Goal: Browse casually: Explore the website without a specific task or goal

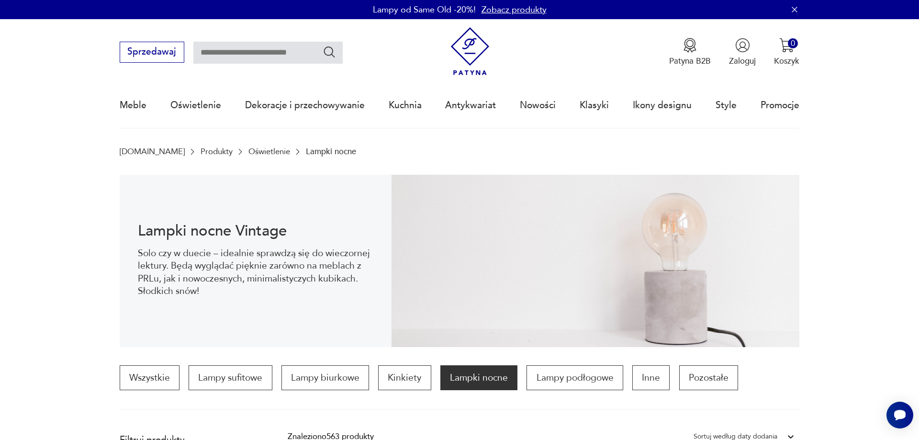
click at [483, 383] on p "Lampki nocne" at bounding box center [478, 377] width 77 height 25
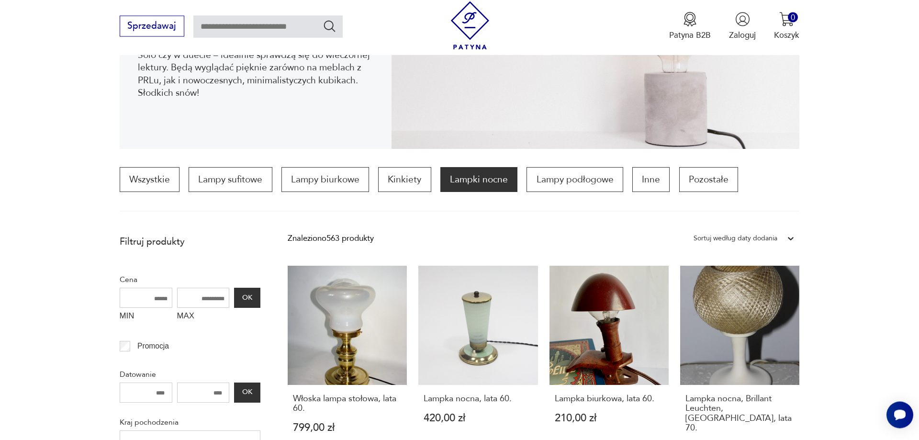
scroll to position [293, 0]
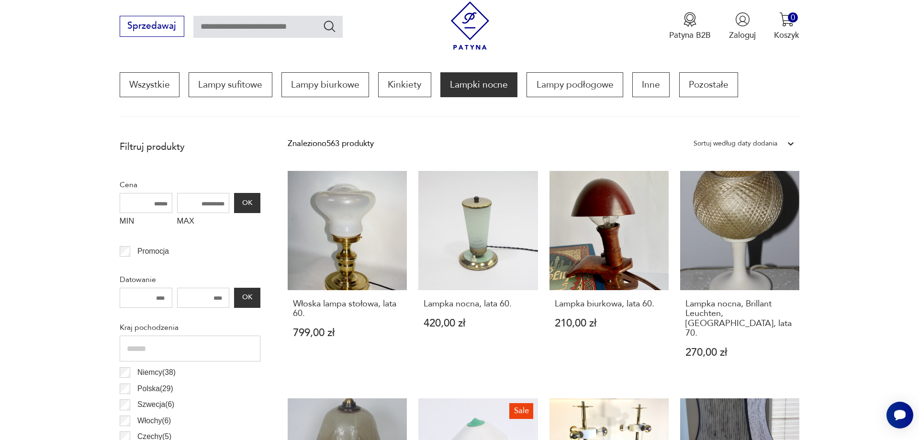
click at [478, 92] on p "Lampki nocne" at bounding box center [478, 84] width 77 height 25
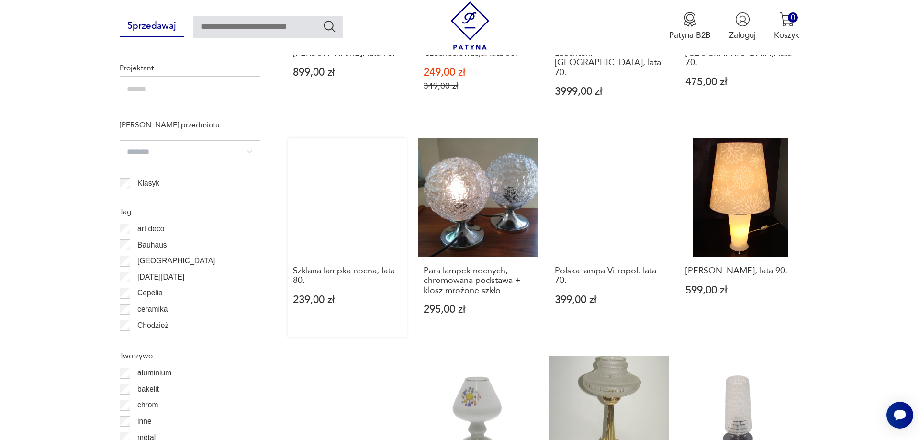
scroll to position [1172, 0]
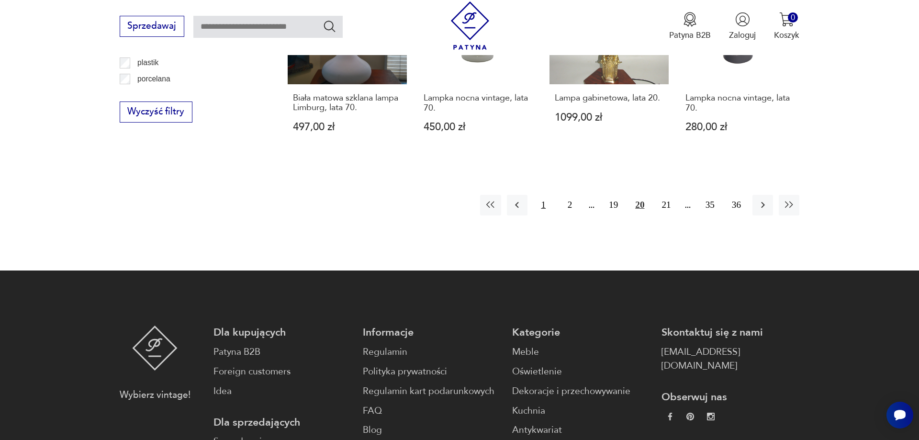
click at [545, 195] on button "1" at bounding box center [543, 205] width 21 height 21
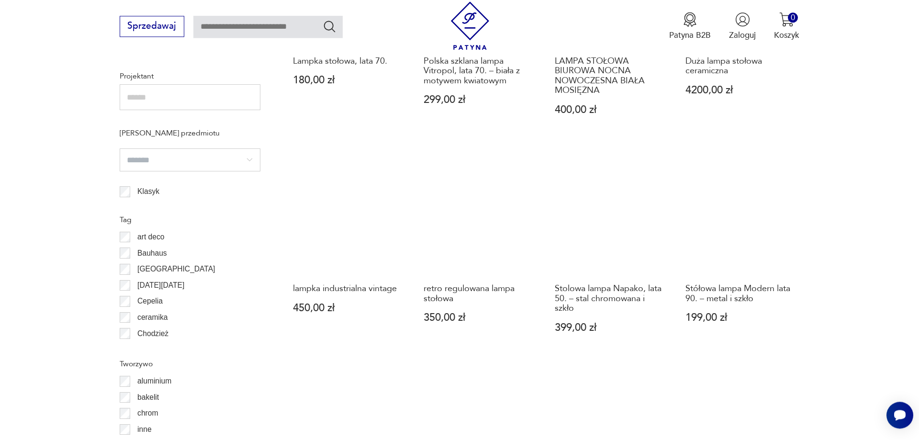
scroll to position [1066, 0]
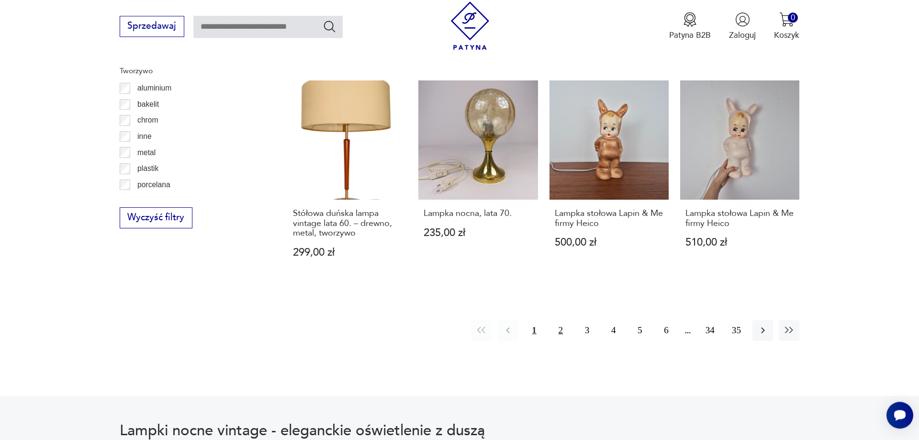
click at [559, 331] on button "2" at bounding box center [561, 330] width 21 height 21
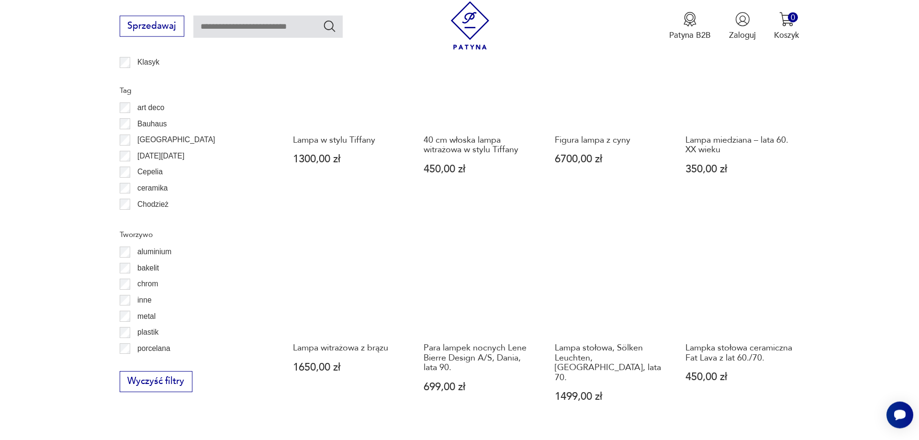
scroll to position [968, 0]
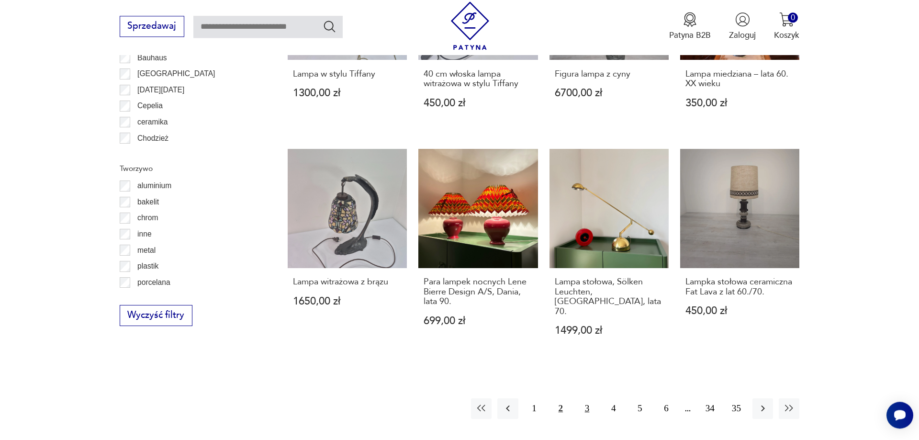
click at [590, 398] on button "3" at bounding box center [587, 408] width 21 height 21
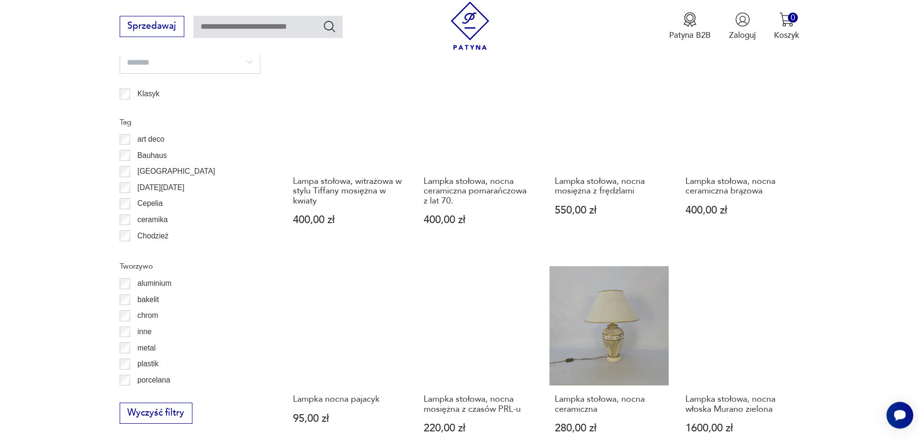
scroll to position [1164, 0]
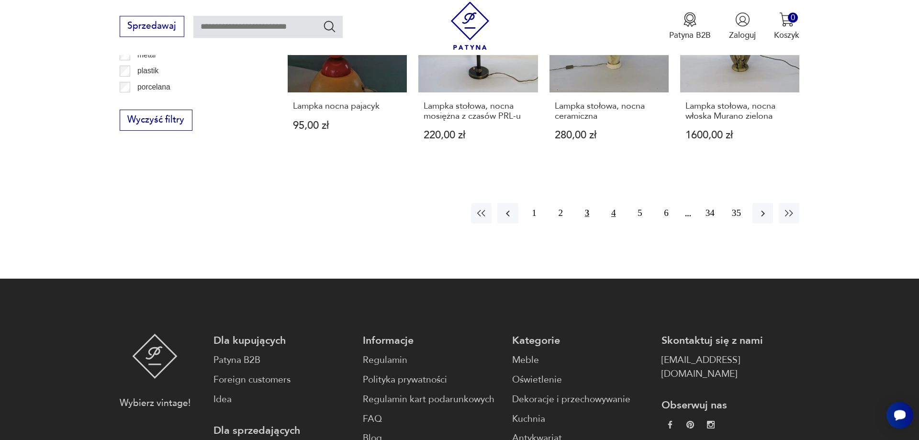
click at [613, 203] on button "4" at bounding box center [613, 213] width 21 height 21
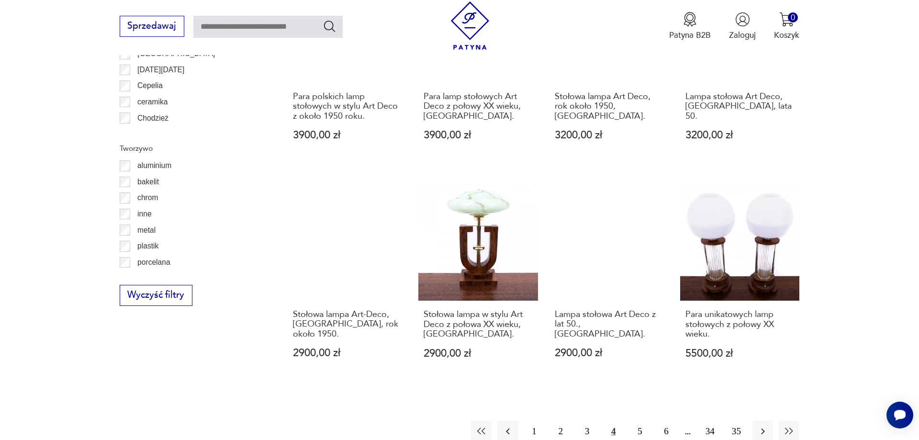
scroll to position [1017, 0]
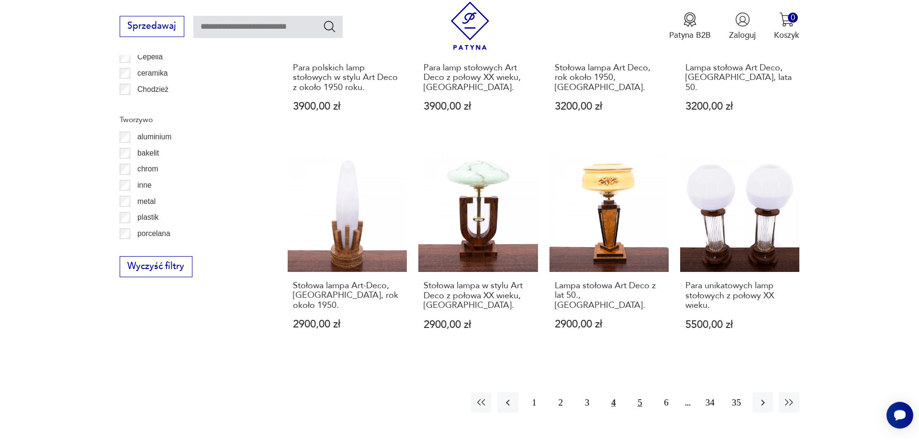
click at [643, 392] on button "5" at bounding box center [640, 402] width 21 height 21
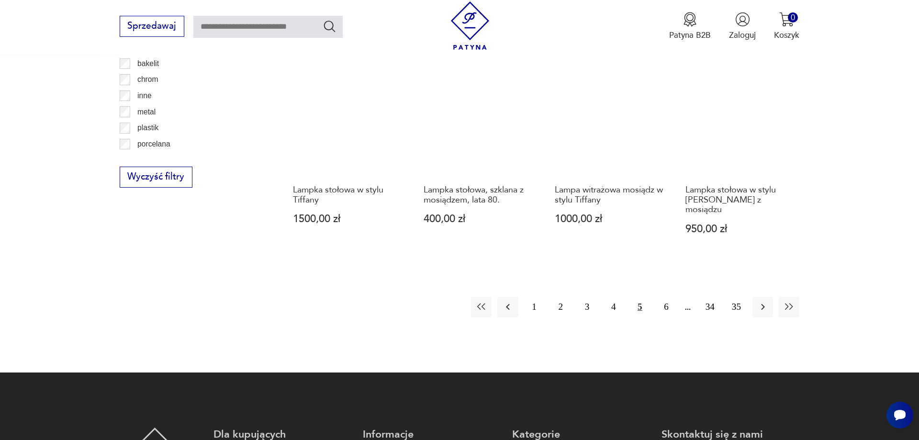
scroll to position [1115, 0]
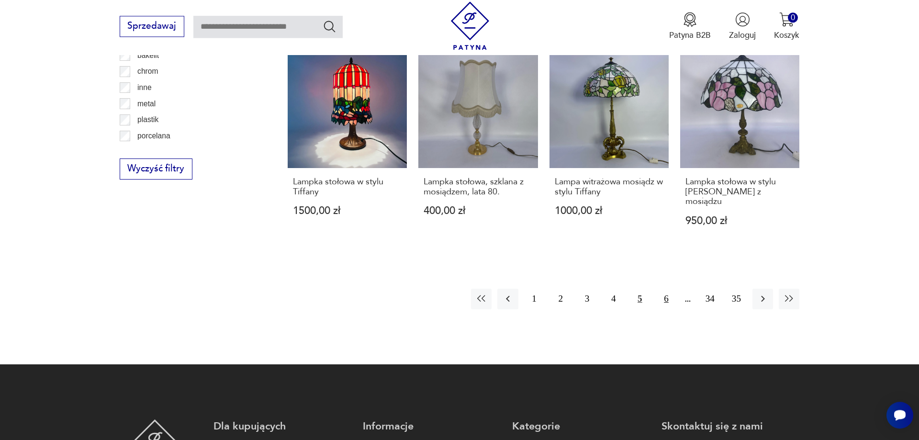
click at [665, 289] on button "6" at bounding box center [666, 299] width 21 height 21
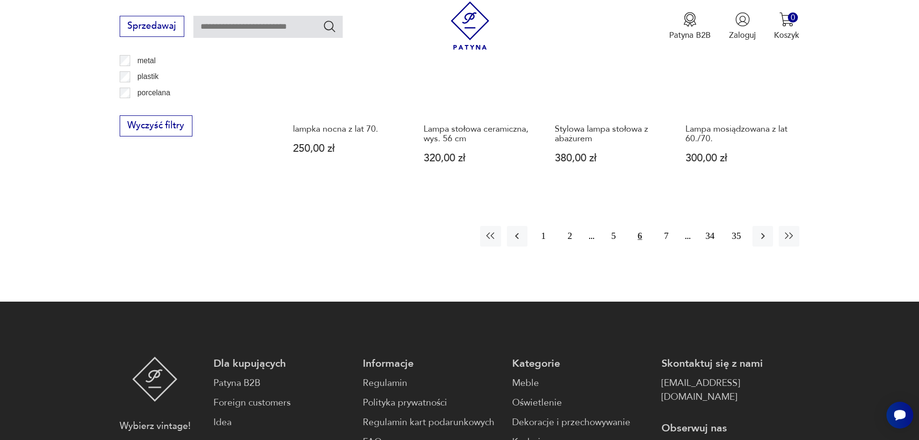
scroll to position [1164, 0]
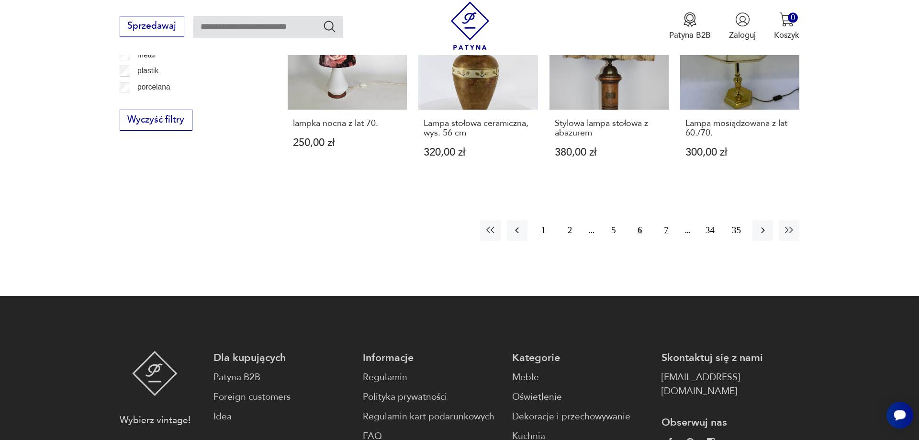
click at [666, 220] on button "7" at bounding box center [666, 230] width 21 height 21
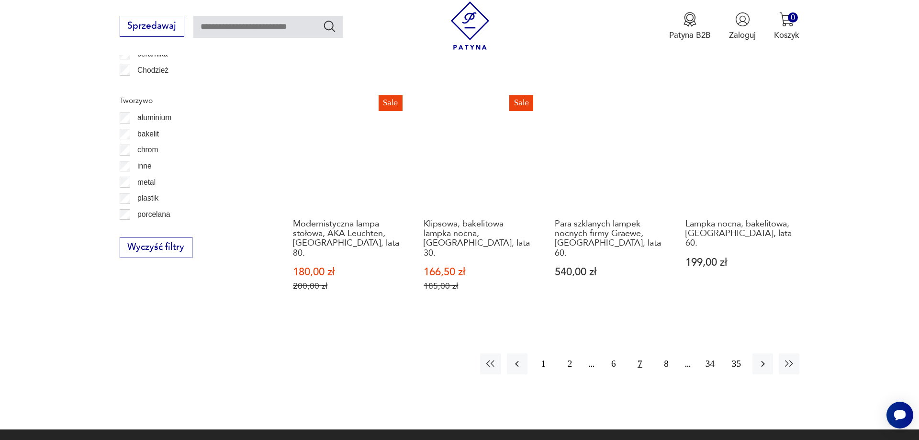
scroll to position [1017, 0]
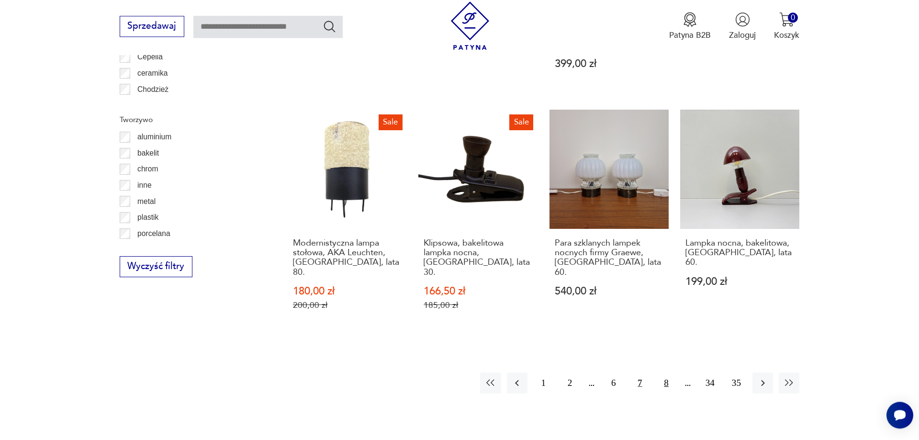
click at [665, 372] on button "8" at bounding box center [666, 382] width 21 height 21
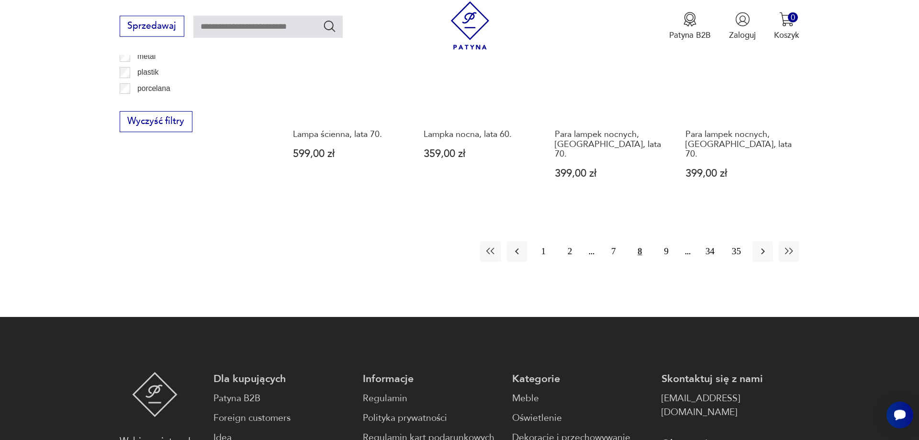
scroll to position [1164, 0]
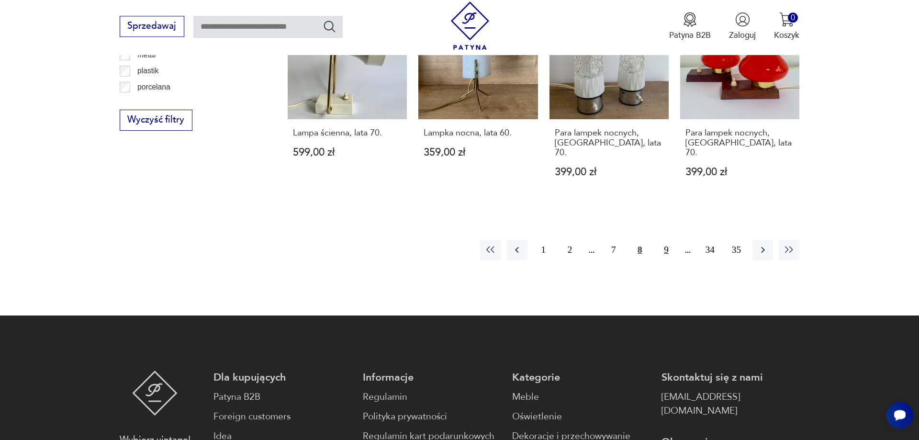
click at [662, 240] on button "9" at bounding box center [666, 250] width 21 height 21
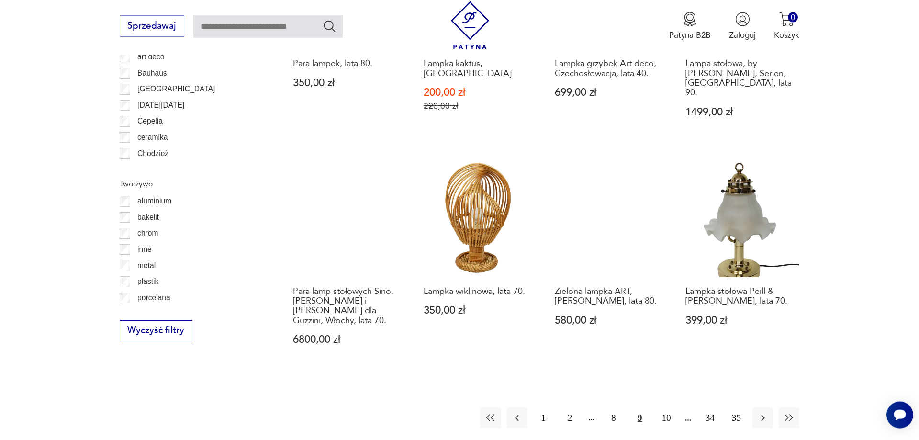
scroll to position [1017, 0]
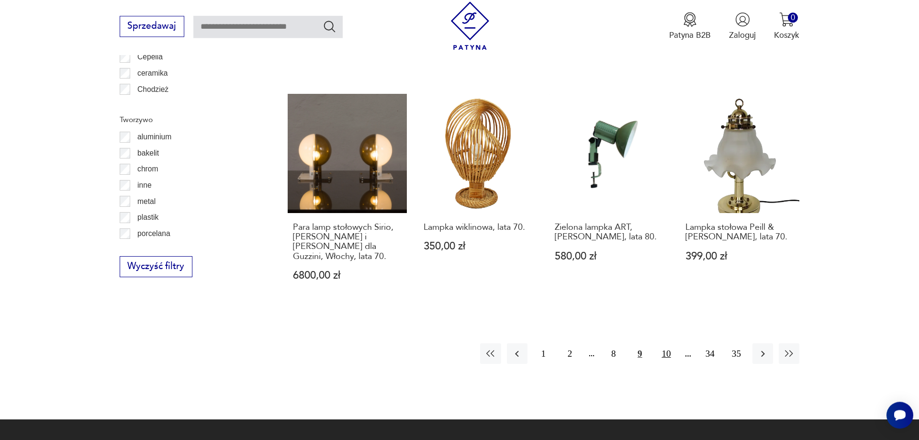
click at [670, 353] on button "10" at bounding box center [666, 353] width 21 height 21
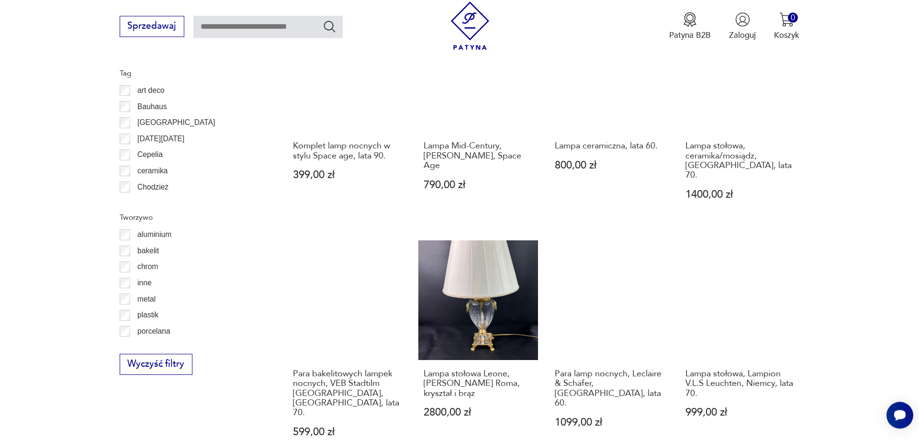
scroll to position [1164, 0]
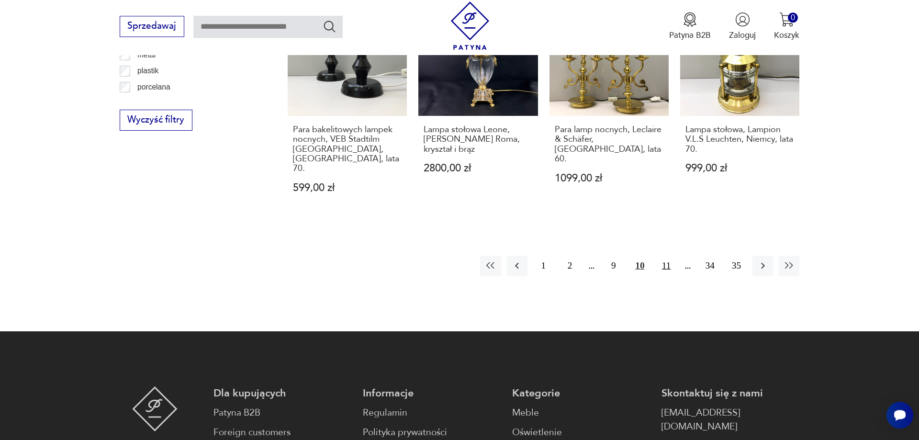
click at [663, 256] on button "11" at bounding box center [666, 266] width 21 height 21
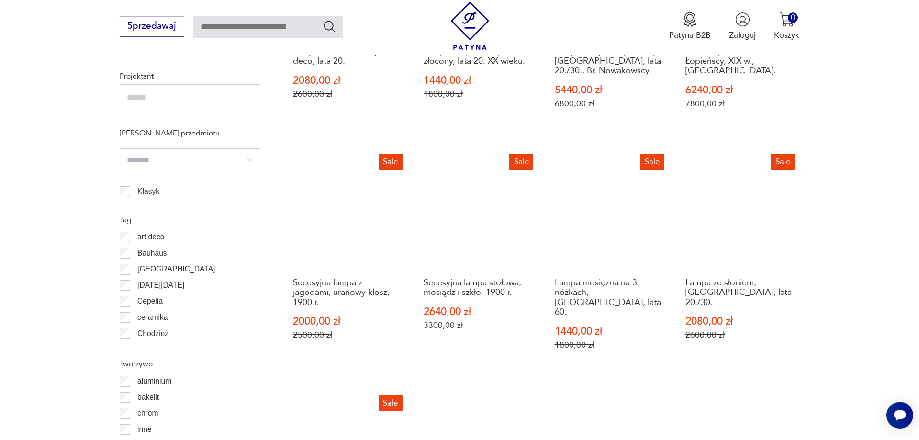
scroll to position [1017, 0]
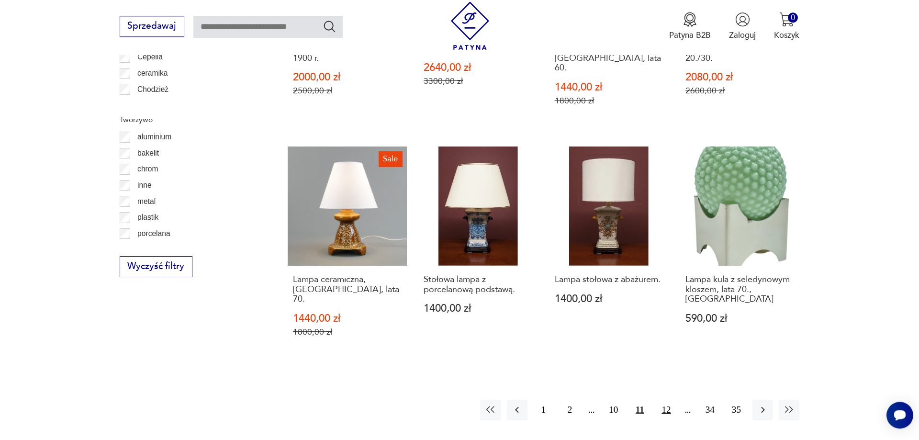
click at [668, 400] on button "12" at bounding box center [666, 410] width 21 height 21
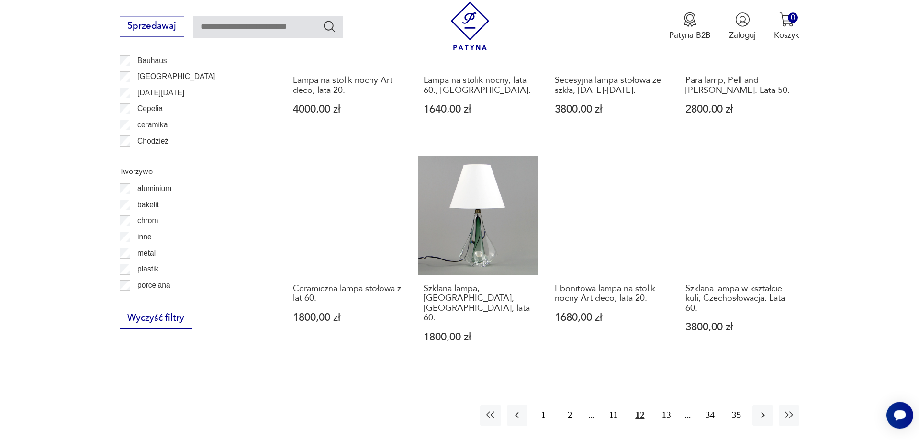
scroll to position [1066, 0]
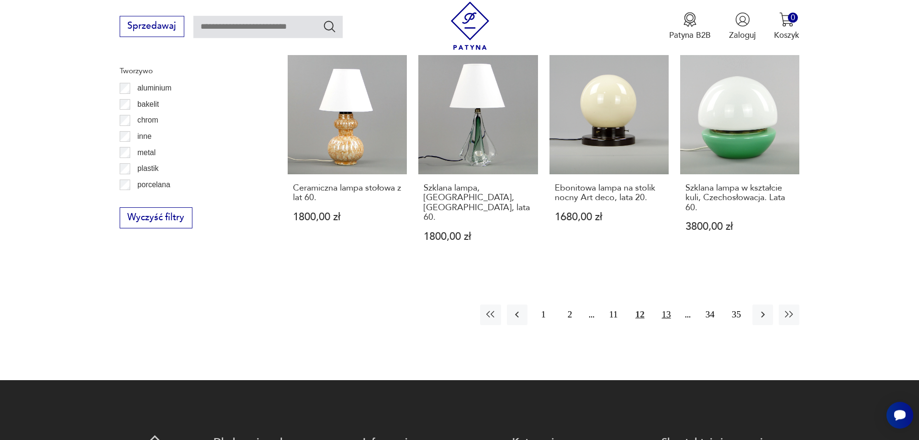
click at [666, 304] on button "13" at bounding box center [666, 314] width 21 height 21
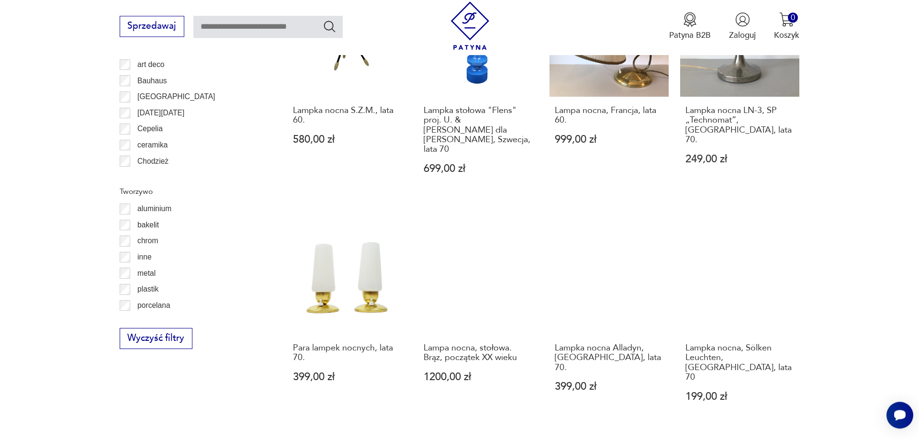
scroll to position [968, 0]
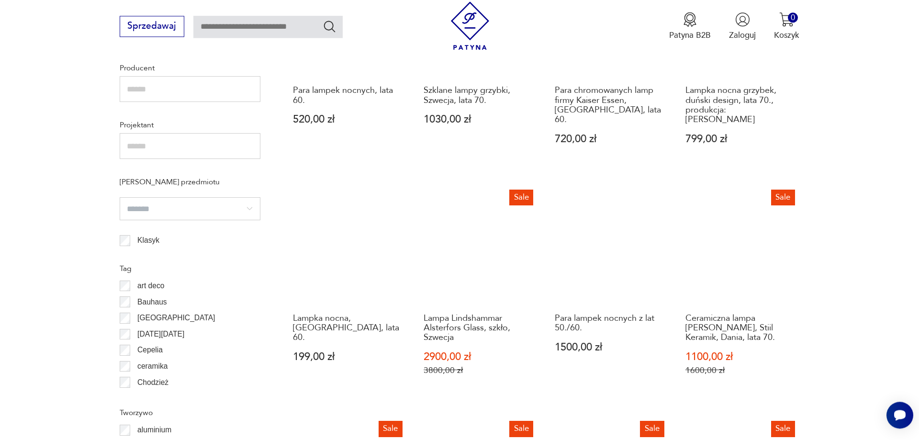
scroll to position [968, 0]
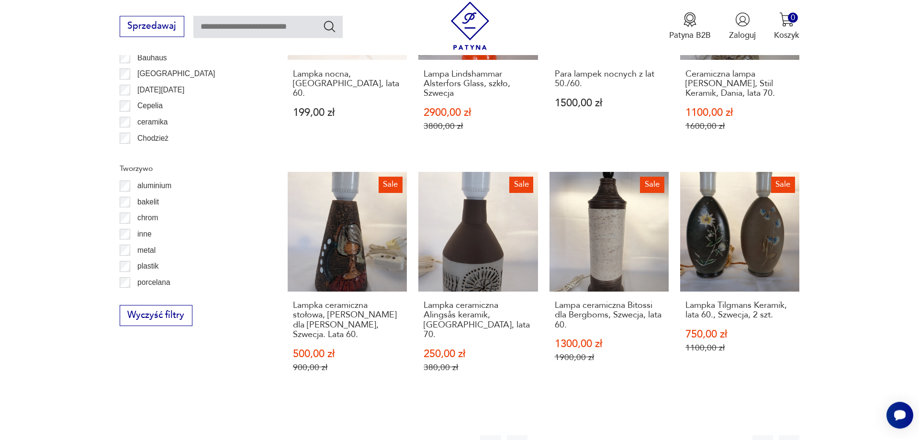
click at [668, 435] on button "15" at bounding box center [666, 445] width 21 height 21
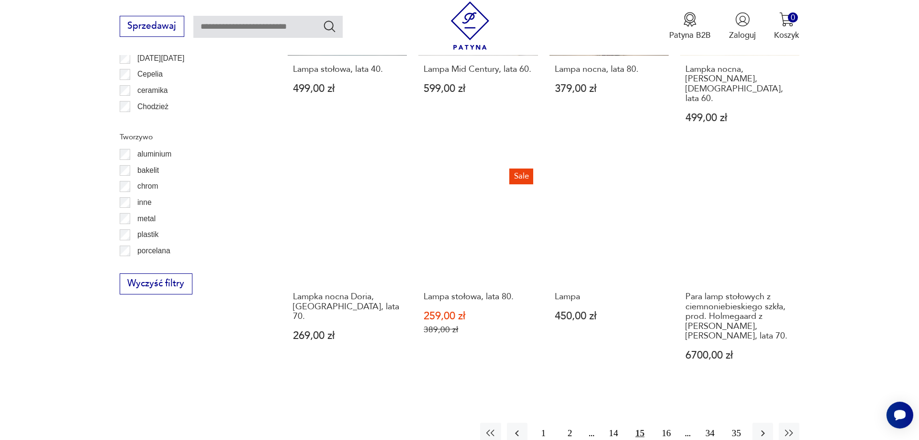
scroll to position [1066, 0]
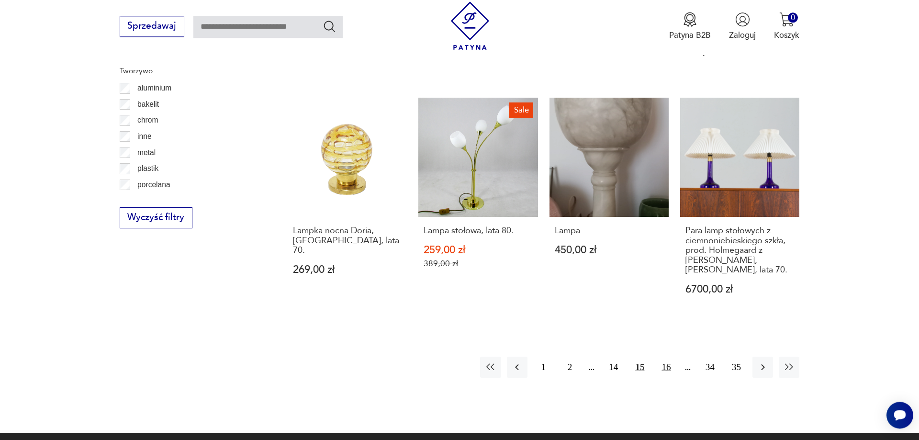
click at [665, 357] on button "16" at bounding box center [666, 367] width 21 height 21
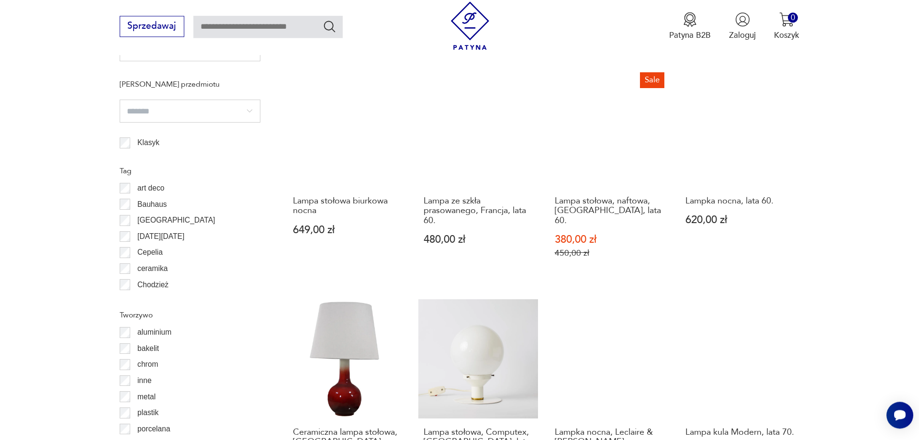
scroll to position [968, 0]
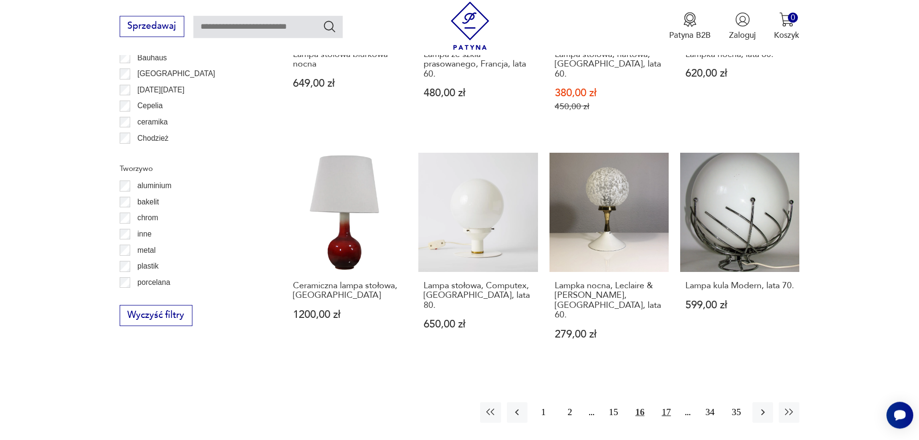
click at [671, 402] on button "17" at bounding box center [666, 412] width 21 height 21
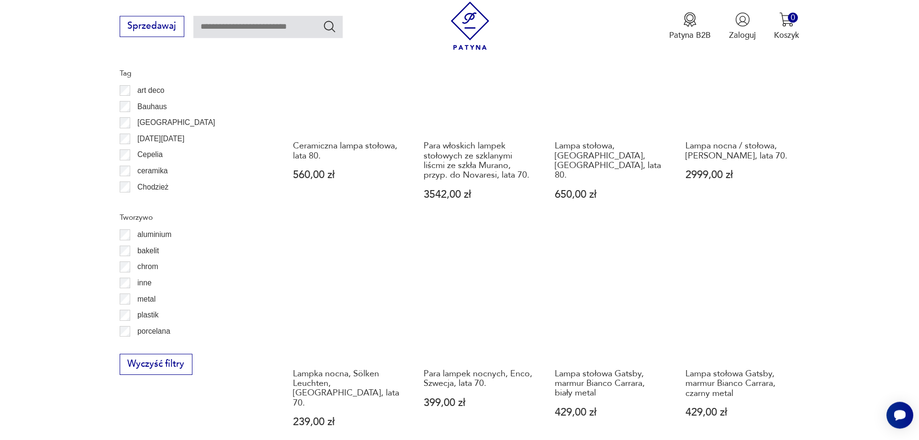
scroll to position [968, 0]
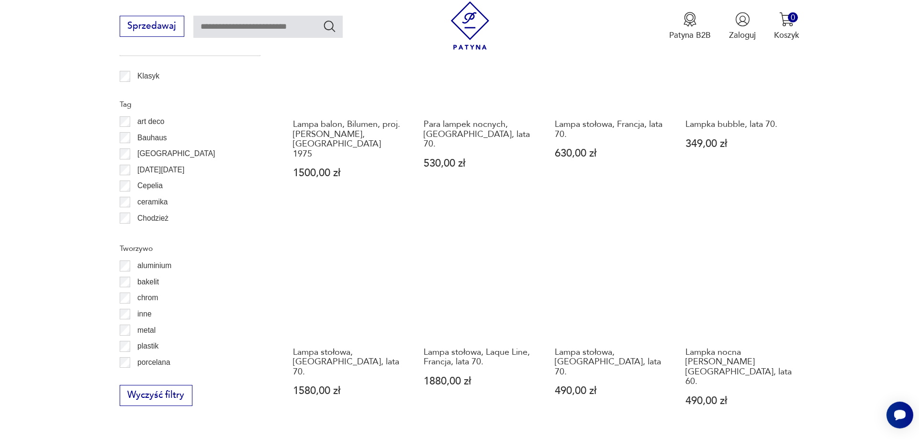
scroll to position [920, 0]
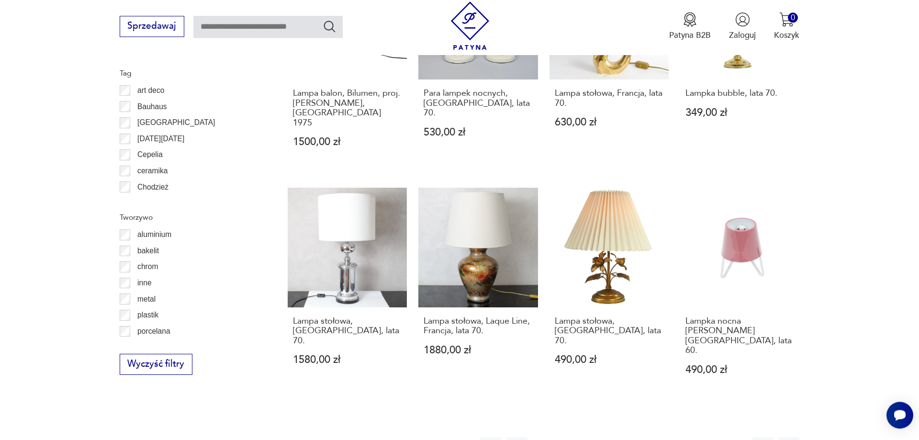
click at [664, 437] on button "19" at bounding box center [666, 447] width 21 height 21
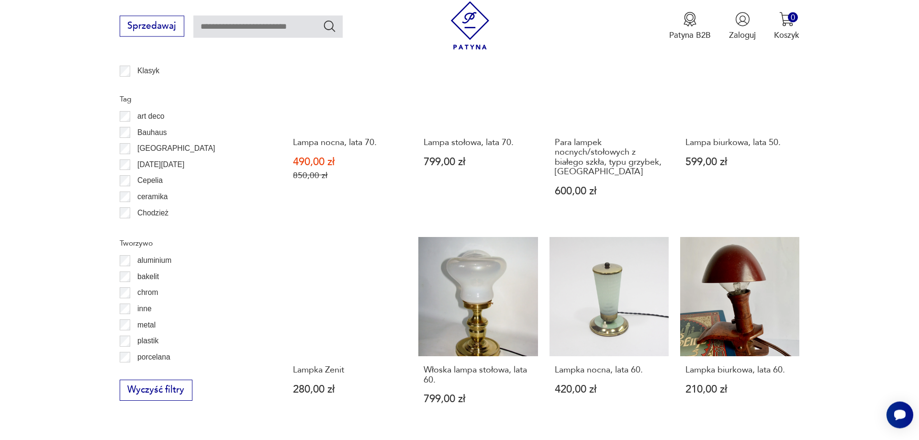
scroll to position [968, 0]
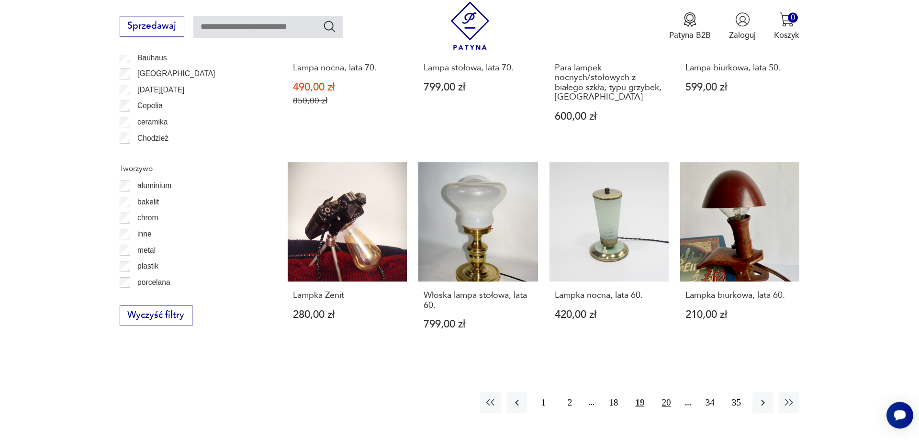
click at [660, 397] on button "20" at bounding box center [666, 402] width 21 height 21
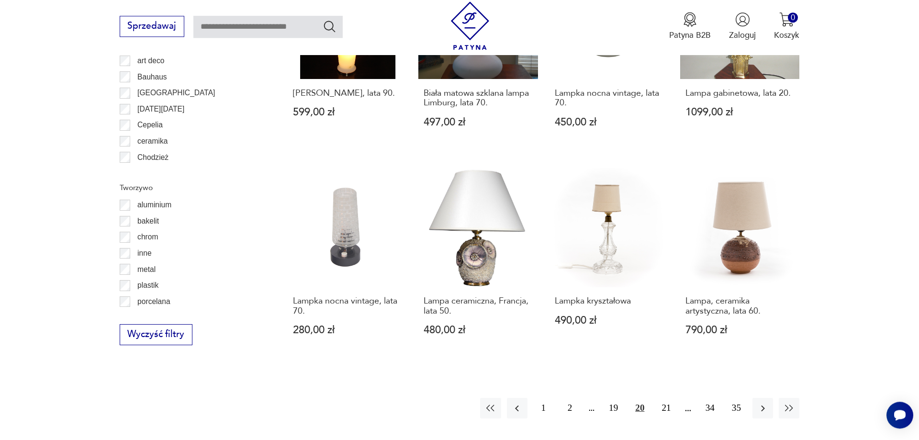
scroll to position [1066, 0]
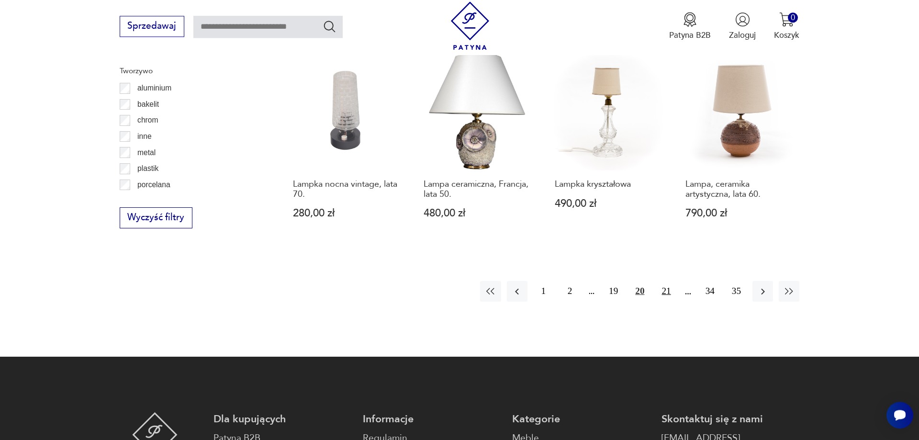
click at [665, 288] on button "21" at bounding box center [666, 291] width 21 height 21
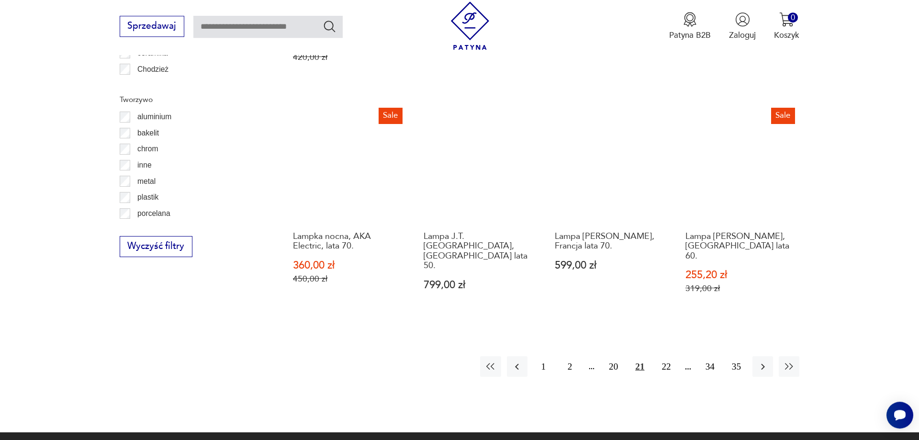
scroll to position [1066, 0]
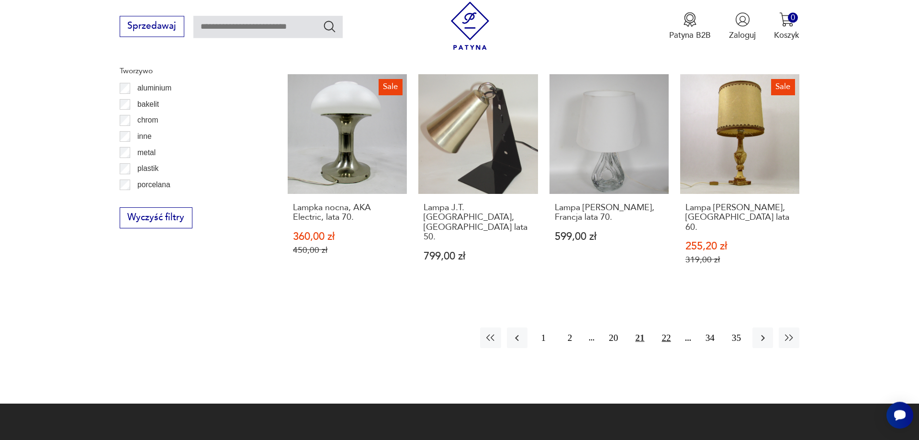
click at [670, 327] on button "22" at bounding box center [666, 337] width 21 height 21
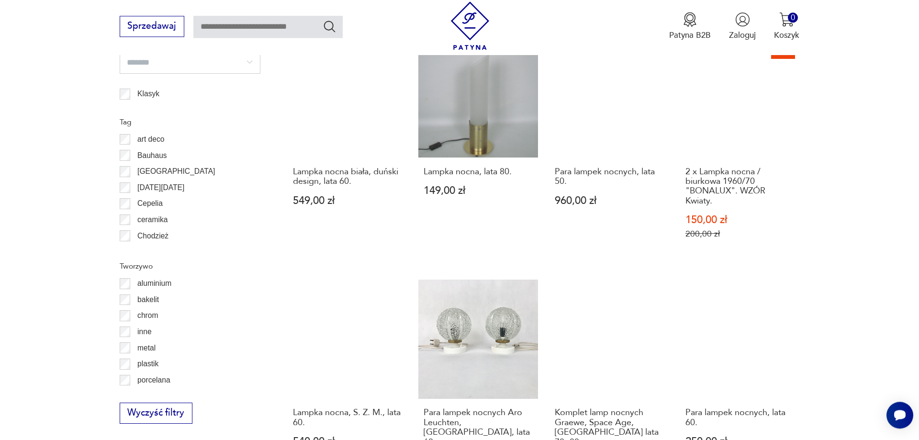
scroll to position [1017, 0]
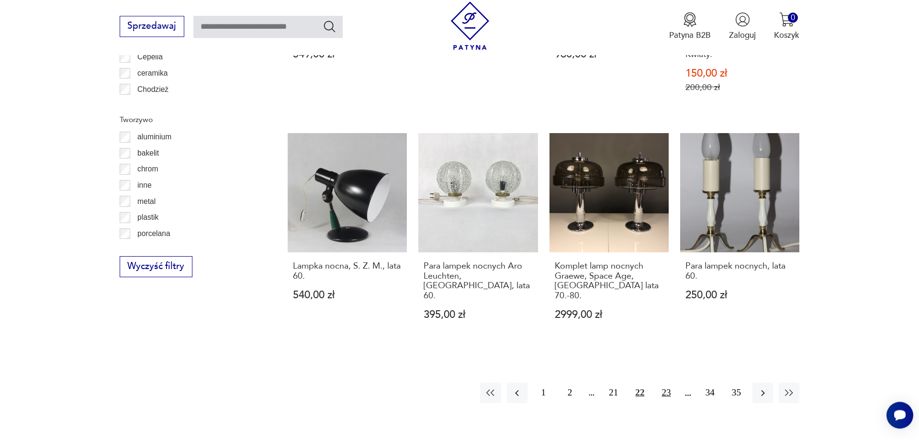
click at [667, 383] on button "23" at bounding box center [666, 393] width 21 height 21
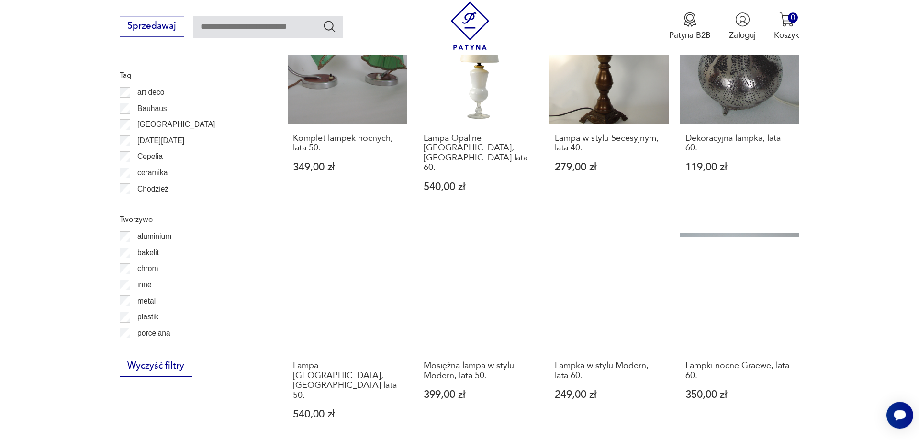
scroll to position [1017, 0]
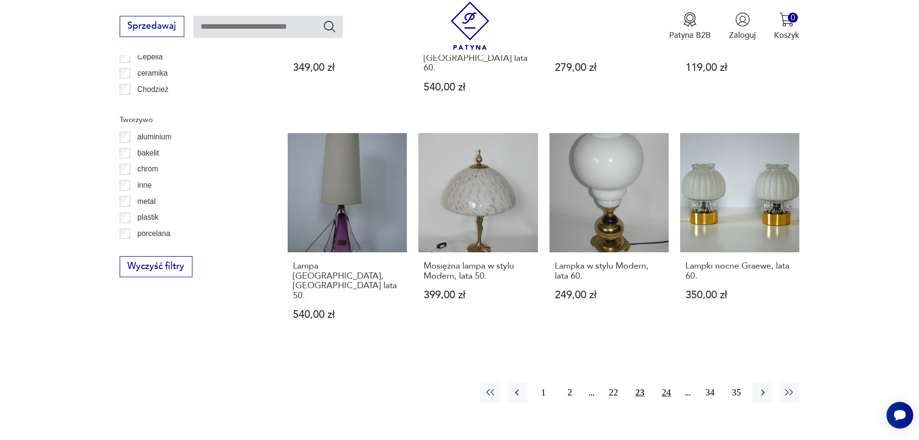
click at [666, 383] on button "24" at bounding box center [666, 393] width 21 height 21
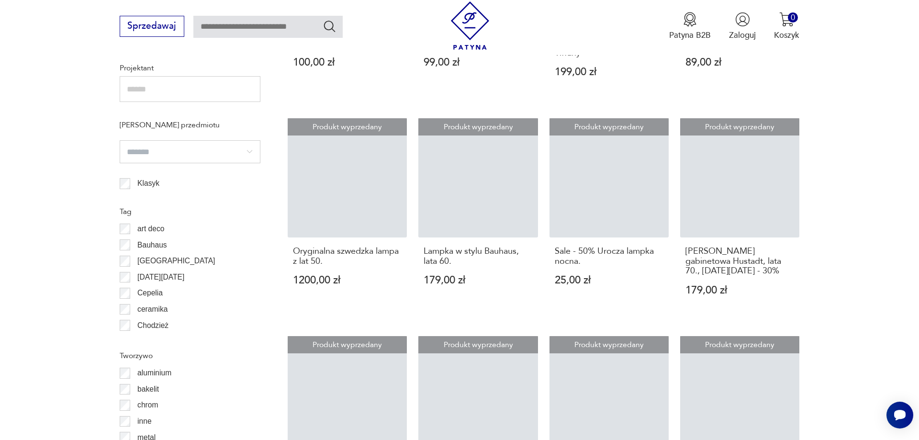
scroll to position [920, 0]
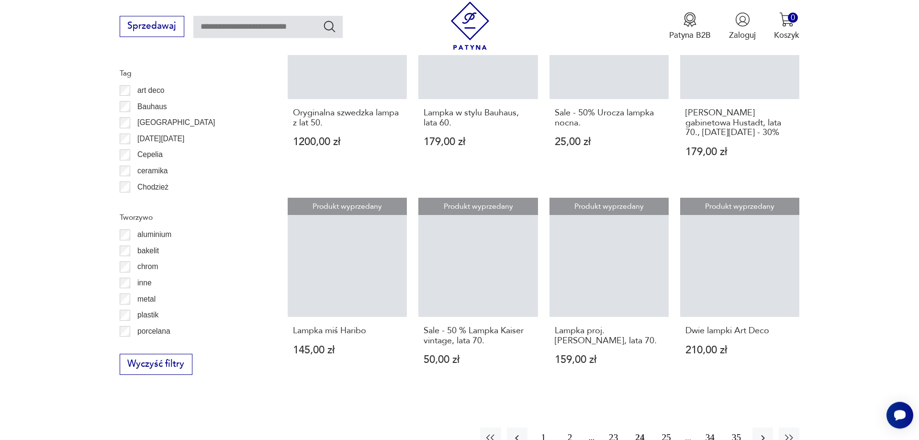
click at [672, 428] on button "25" at bounding box center [666, 438] width 21 height 21
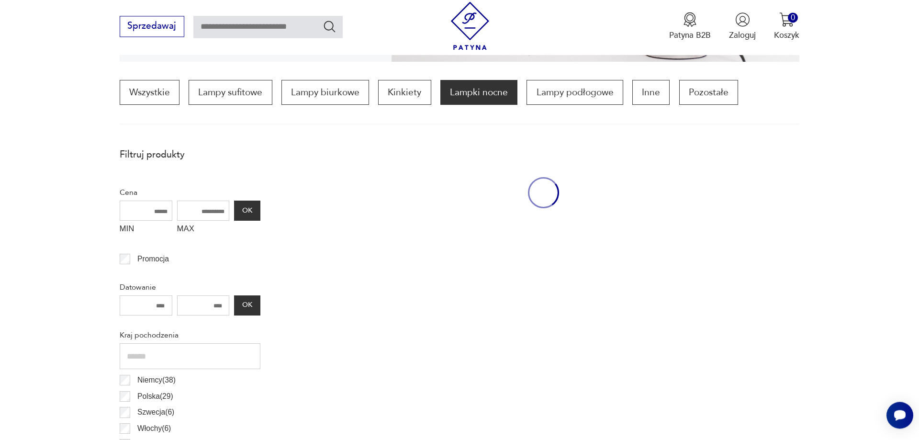
scroll to position [285, 0]
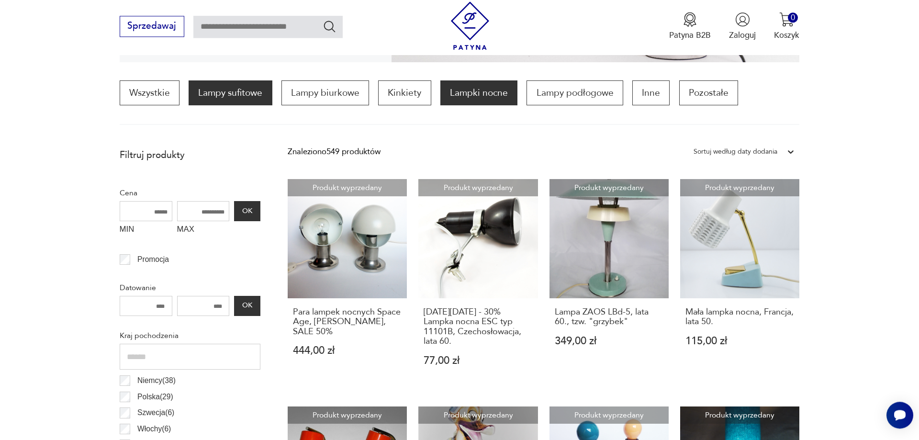
click at [230, 97] on p "Lampy sufitowe" at bounding box center [230, 92] width 83 height 25
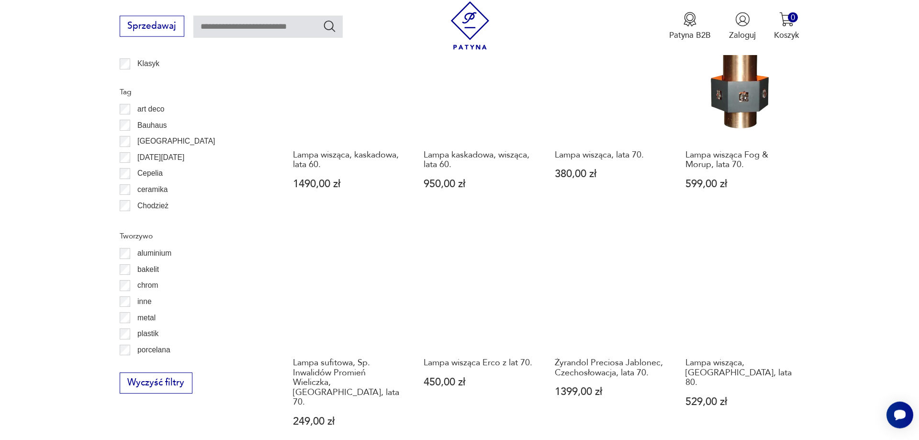
scroll to position [920, 0]
